Goal: Check status: Check status

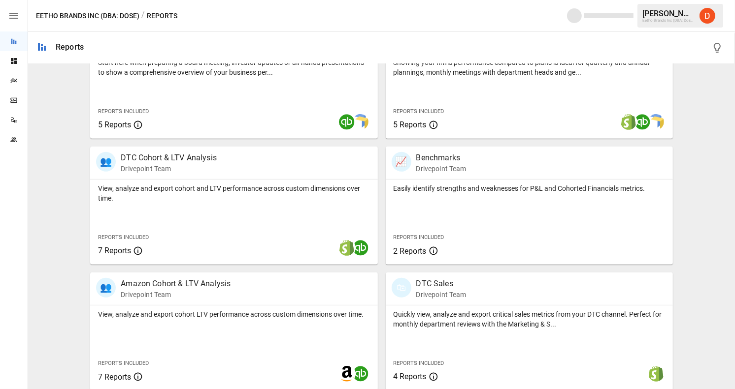
scroll to position [369, 0]
click at [433, 287] on p "DTC Sales" at bounding box center [441, 283] width 50 height 12
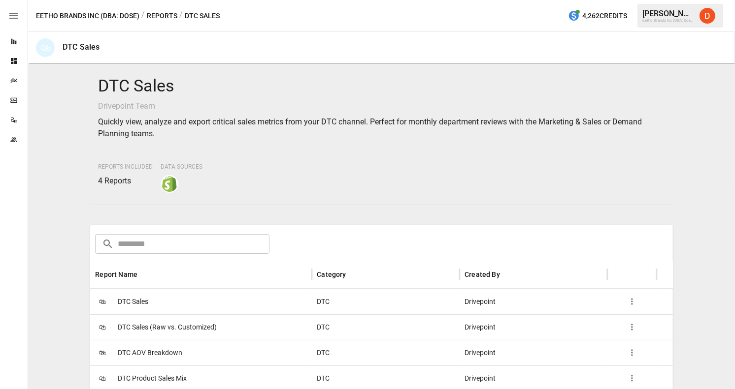
click at [132, 297] on span "DTC Sales" at bounding box center [133, 302] width 31 height 25
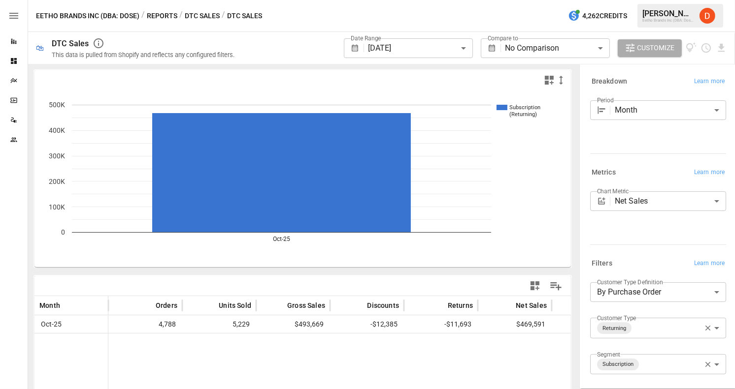
click at [400, 0] on body "**********" at bounding box center [367, 0] width 735 height 0
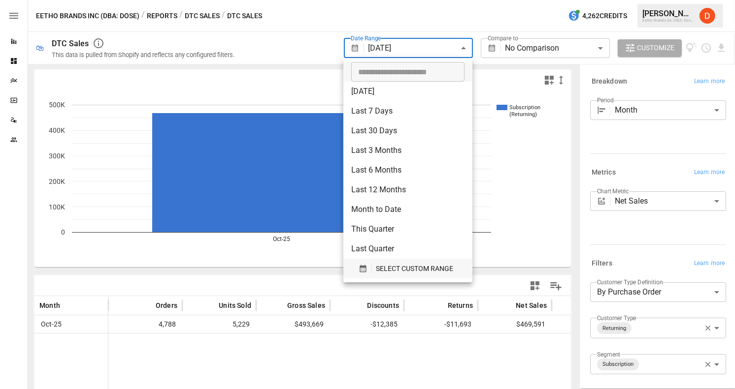
click at [355, 270] on button "SELECT CUSTOM RANGE" at bounding box center [407, 269] width 113 height 20
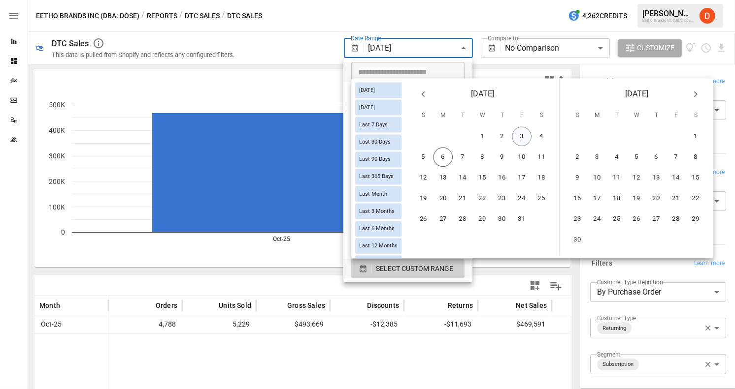
click at [517, 133] on button "3" at bounding box center [522, 137] width 20 height 20
click at [425, 155] on button "5" at bounding box center [424, 158] width 20 height 20
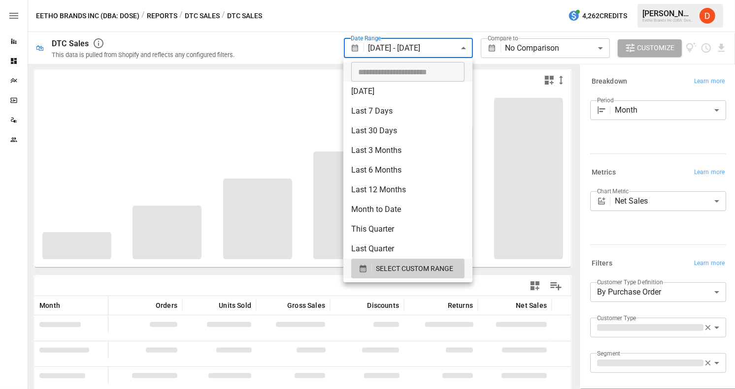
click at [426, 11] on div at bounding box center [367, 194] width 735 height 389
